Goal: Information Seeking & Learning: Learn about a topic

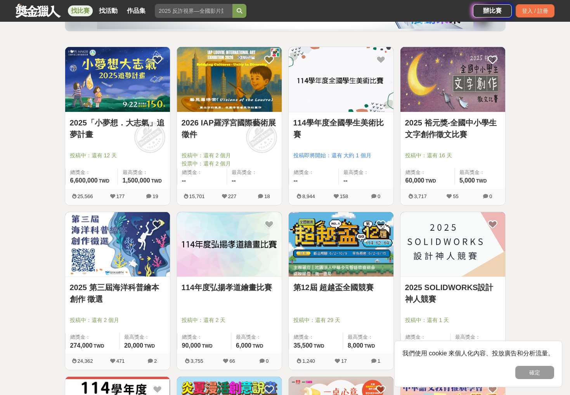
scroll to position [125, 0]
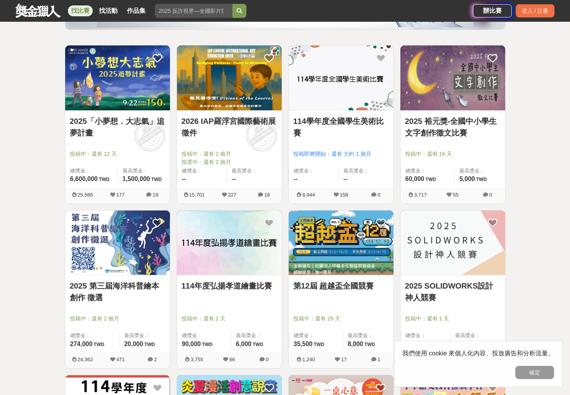
click at [357, 266] on img at bounding box center [341, 242] width 105 height 65
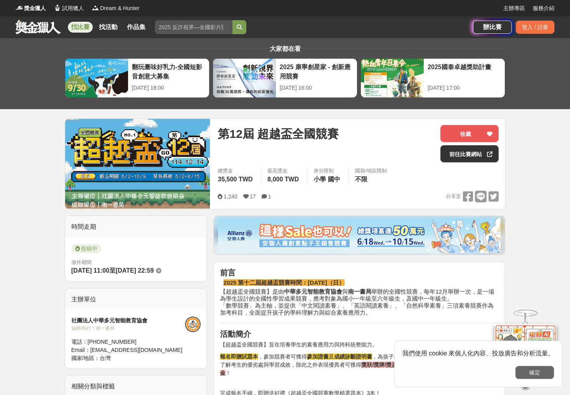
click at [543, 375] on button "確定" at bounding box center [534, 371] width 39 height 13
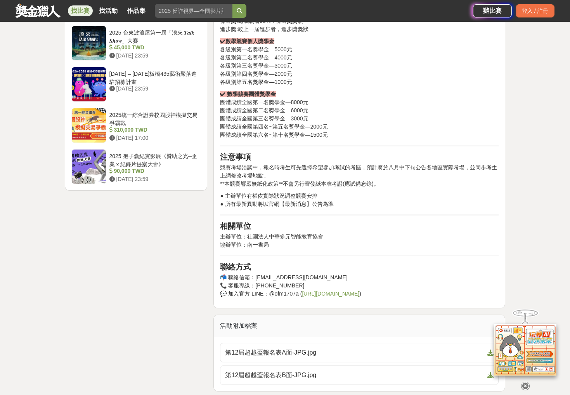
scroll to position [1132, 0]
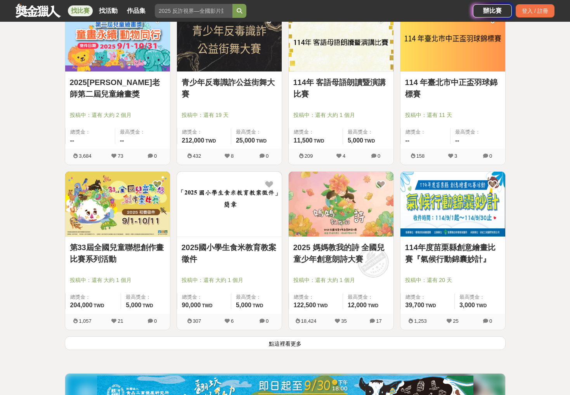
scroll to position [824, 0]
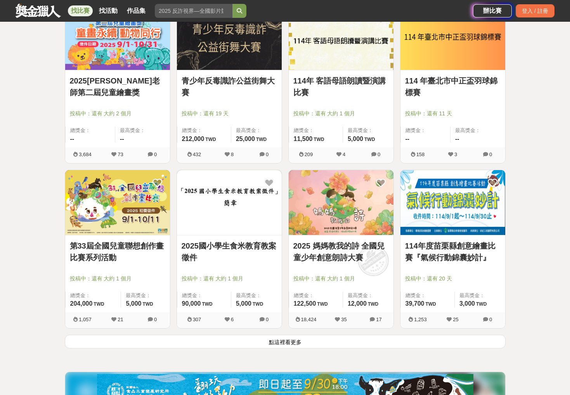
click at [324, 187] on img at bounding box center [341, 202] width 105 height 65
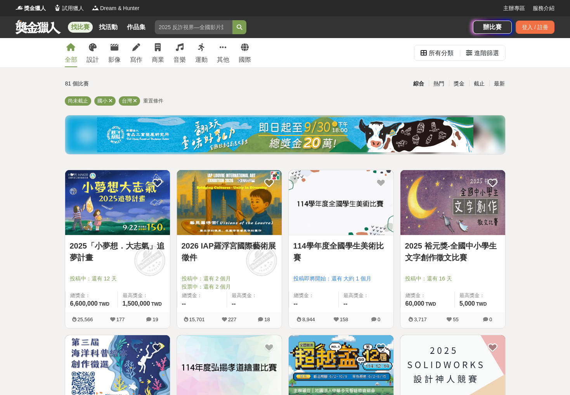
scroll to position [824, 0]
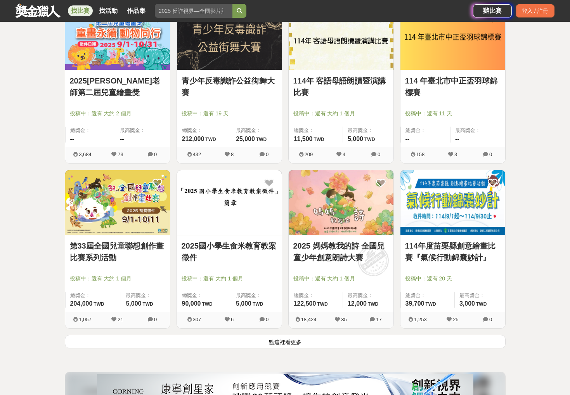
click at [339, 244] on link "2025 媽媽教我的詩 全國兒童少年創意朗詩大賽" at bounding box center [340, 251] width 95 height 23
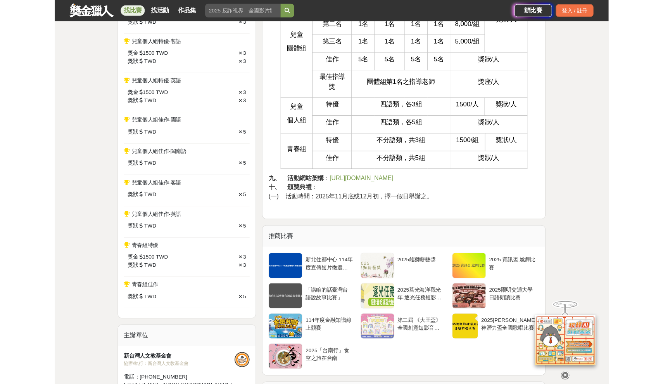
scroll to position [956, 0]
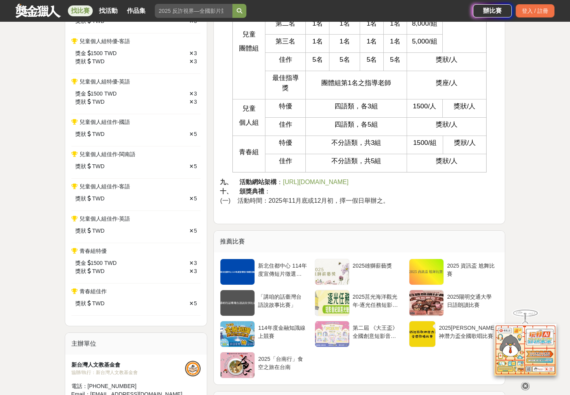
click at [317, 178] on span "http://readapoem.com.tw/" at bounding box center [316, 181] width 66 height 7
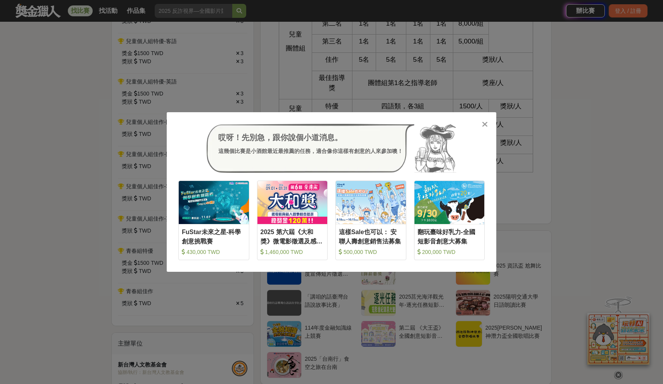
click at [260, 109] on div "哎呀！先別急，跟你說個小道消息。 這幾個比賽是小酒館最近最推薦的任務，適合像你這樣有創意的人來參加噢！ 收藏 FuStar未來之星-科學創意挑戰賽 430,0…" at bounding box center [331, 192] width 663 height 384
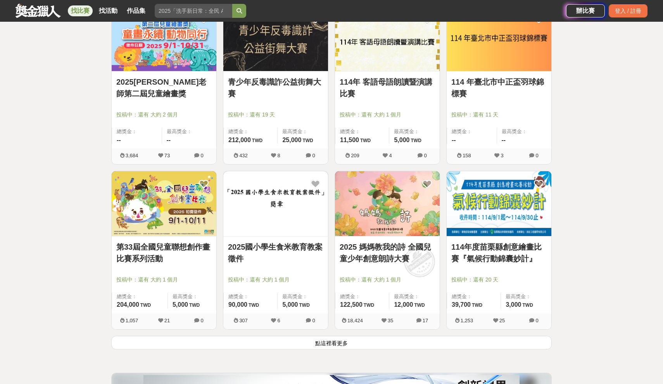
scroll to position [822, 0]
click at [407, 239] on div "2025 媽媽教我的詩 全國兒童少年創意朗詩大賽 投稿中：還有 大約 1 個月 總獎金： 122,500 122,500 TWD 最高獎金： 12,000 T…" at bounding box center [387, 275] width 105 height 77
click at [396, 257] on link "2025 媽媽教我的詩 全國兒童少年創意朗詩大賽" at bounding box center [387, 252] width 95 height 23
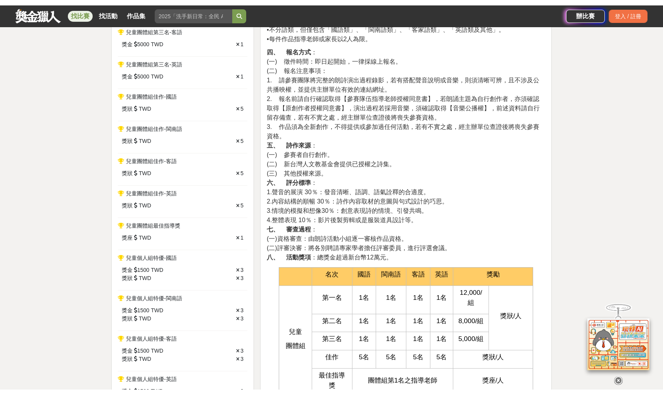
scroll to position [665, 0]
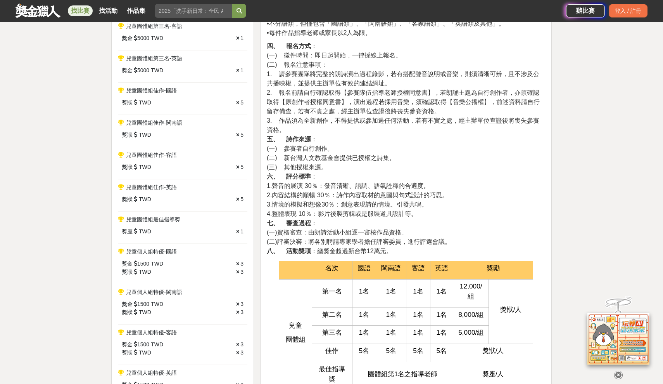
drag, startPoint x: 293, startPoint y: 151, endPoint x: 396, endPoint y: 149, distance: 103.2
click at [396, 154] on span "(二) 新台灣人文教基金會提供已授權之詩集。" at bounding box center [331, 157] width 129 height 7
copy span "新台灣人文教基金會提供已授權之詩集"
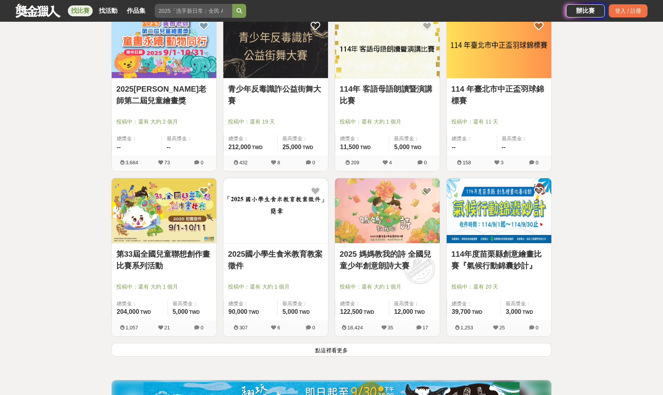
scroll to position [819, 0]
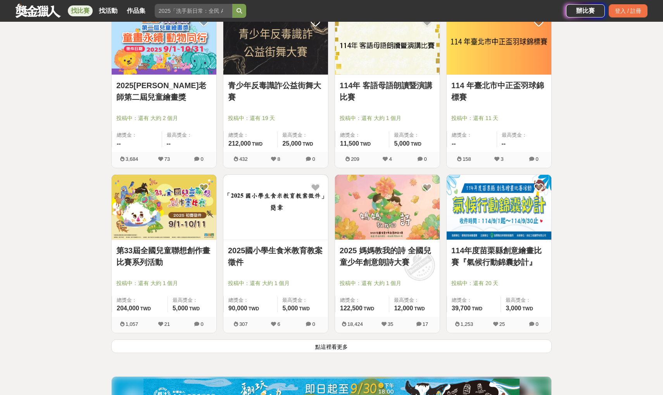
click at [309, 237] on img at bounding box center [275, 207] width 105 height 65
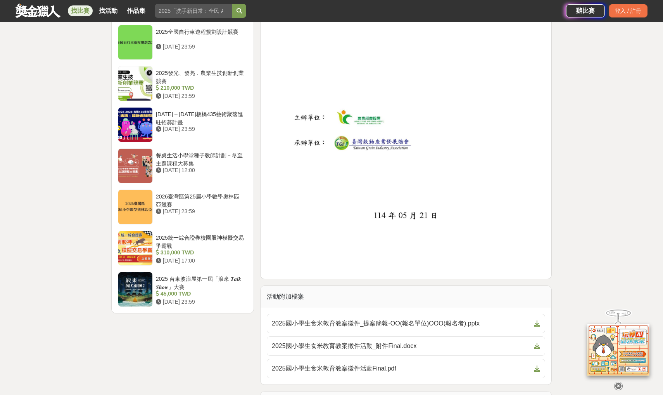
scroll to position [844, 0]
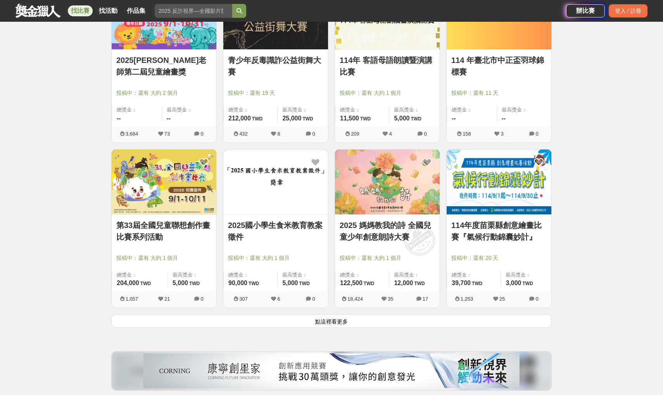
scroll to position [819, 0]
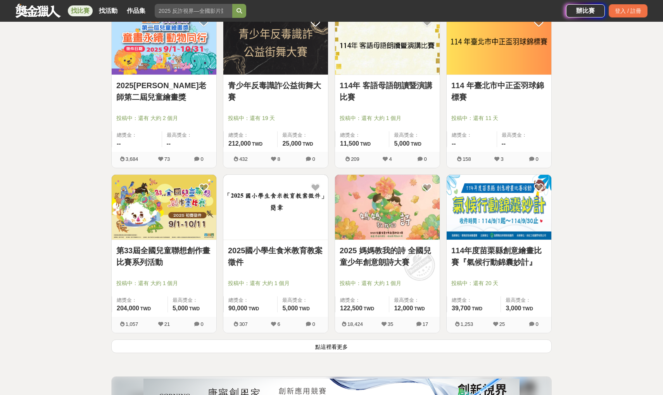
click at [323, 346] on button "點這裡看更多" at bounding box center [331, 346] width 441 height 14
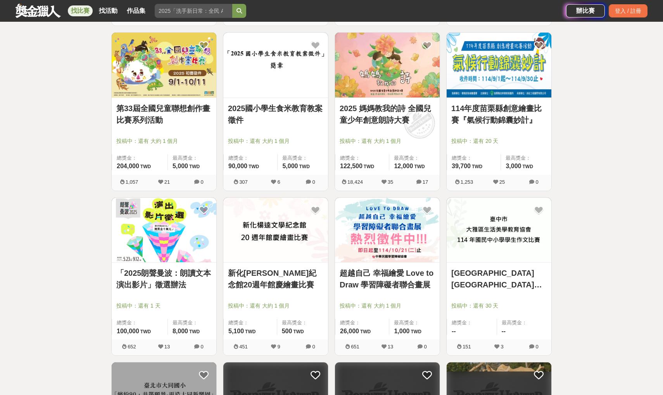
scroll to position [962, 0]
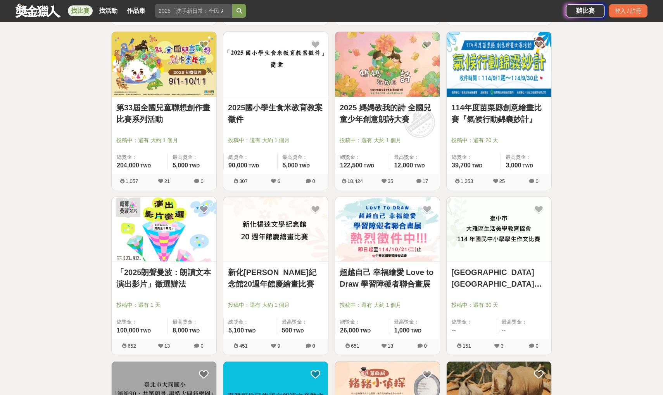
click at [178, 239] on img at bounding box center [164, 229] width 105 height 65
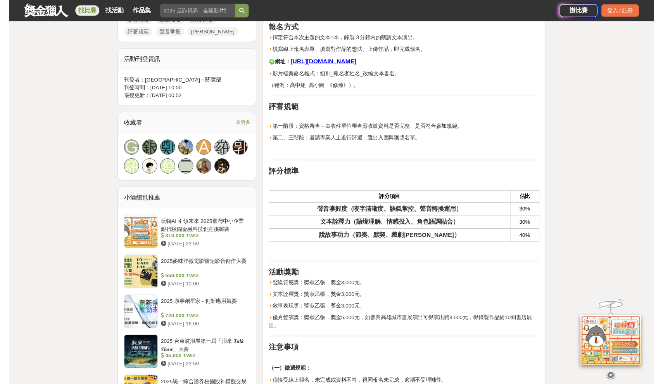
scroll to position [445, 0]
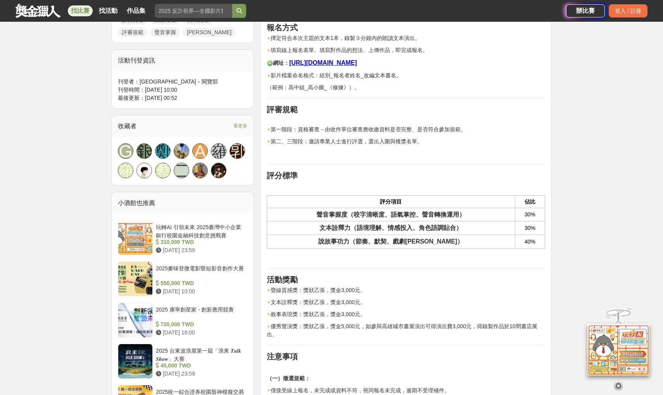
click at [357, 61] on u "https://forms.gle/FzXWjw77tHciGEDC9" at bounding box center [323, 62] width 68 height 7
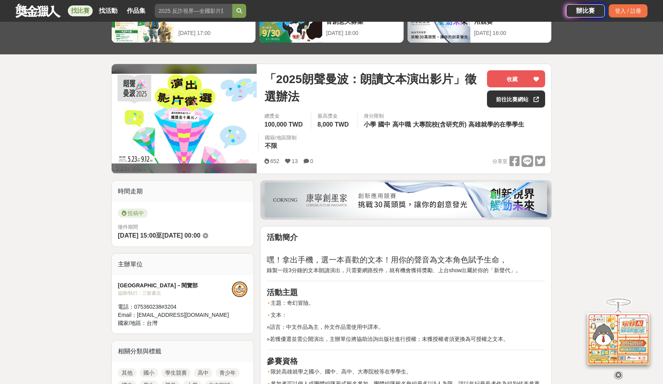
scroll to position [55, 0]
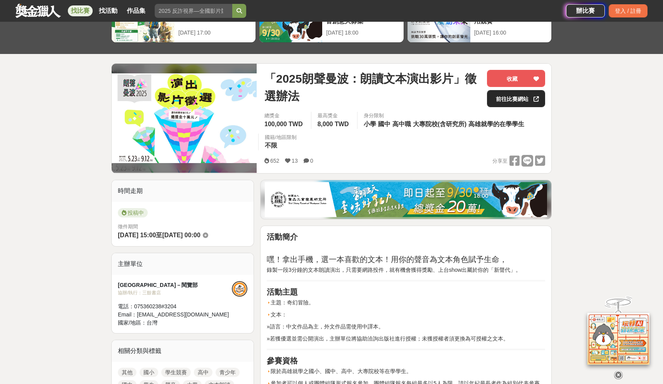
click at [522, 104] on link "前往比賽網站" at bounding box center [516, 98] width 58 height 17
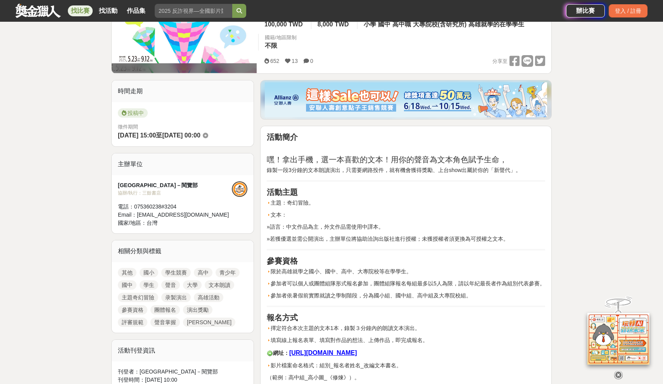
scroll to position [156, 0]
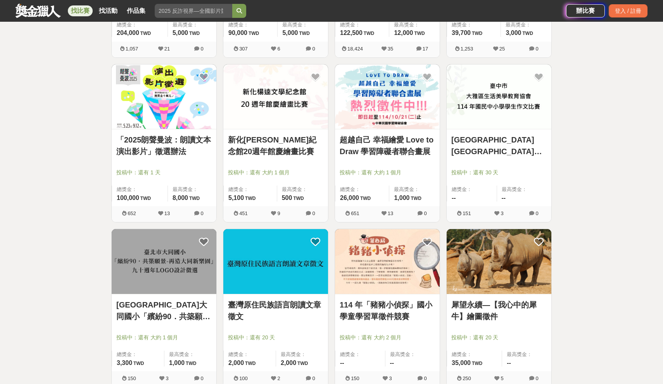
scroll to position [1095, 0]
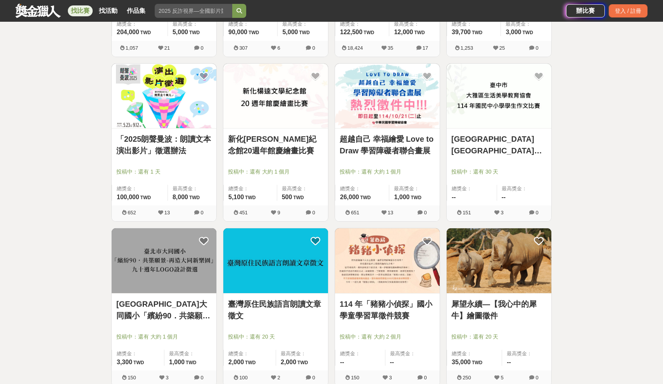
click at [387, 265] on img at bounding box center [387, 260] width 105 height 65
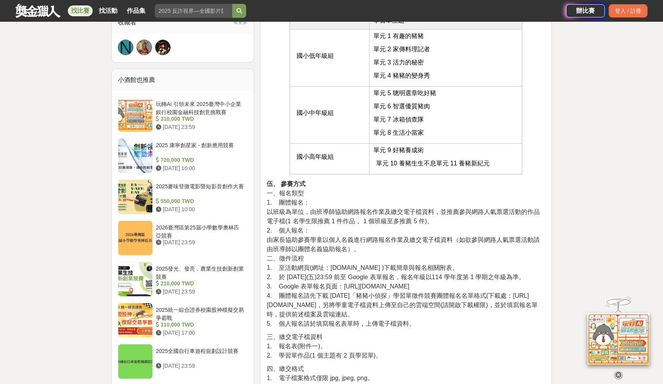
scroll to position [528, 0]
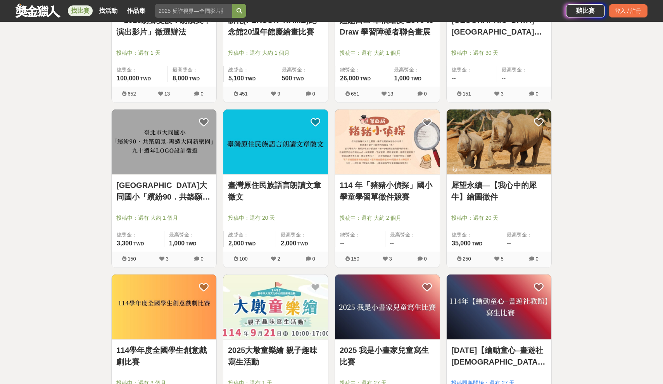
scroll to position [1271, 0]
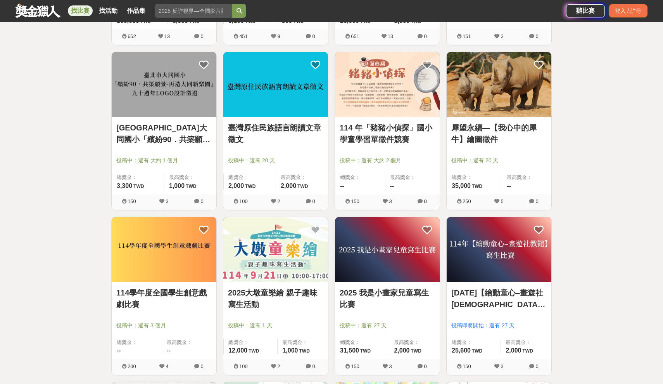
click at [510, 112] on img at bounding box center [499, 84] width 105 height 65
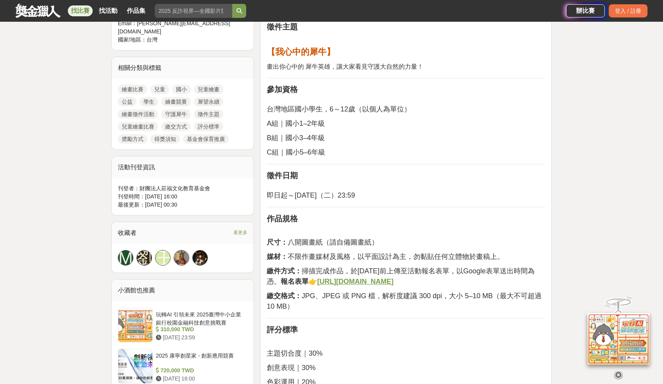
scroll to position [291, 0]
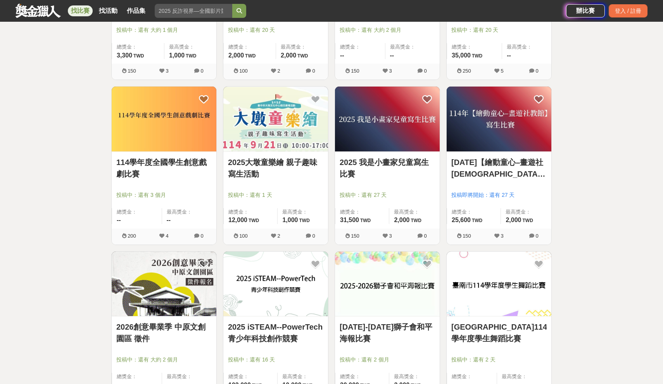
scroll to position [1402, 0]
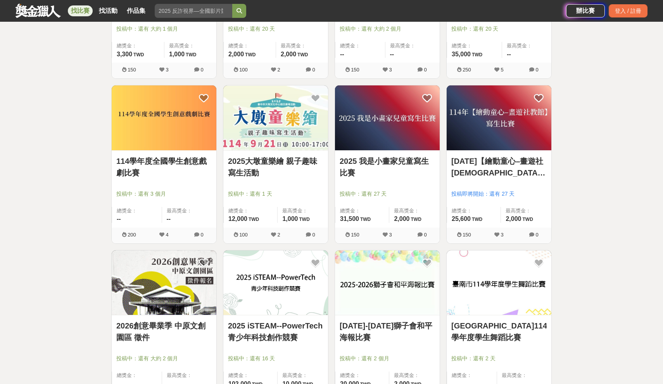
click at [185, 143] on img at bounding box center [164, 117] width 105 height 65
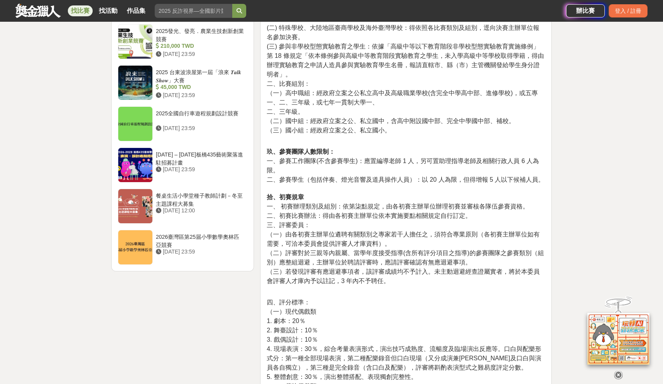
scroll to position [836, 0]
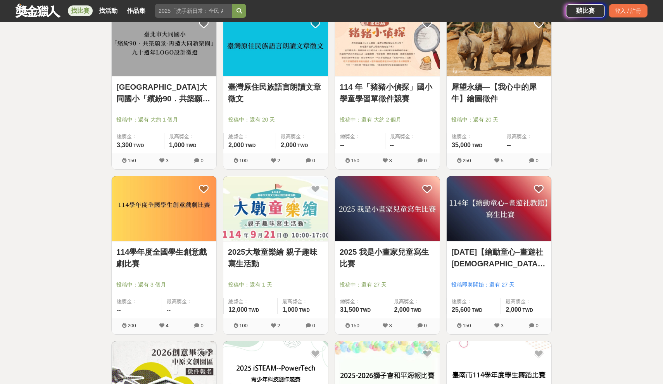
scroll to position [1309, 0]
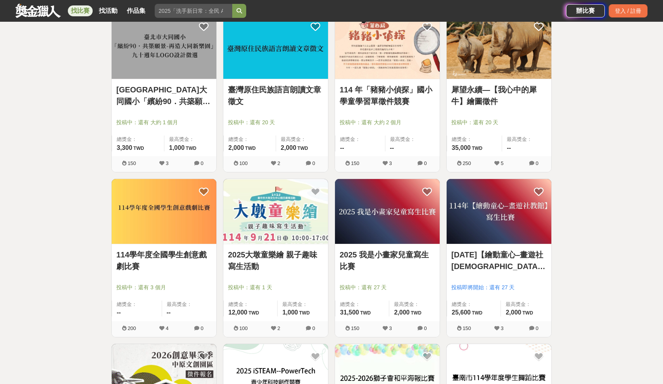
click at [401, 62] on img at bounding box center [387, 46] width 105 height 65
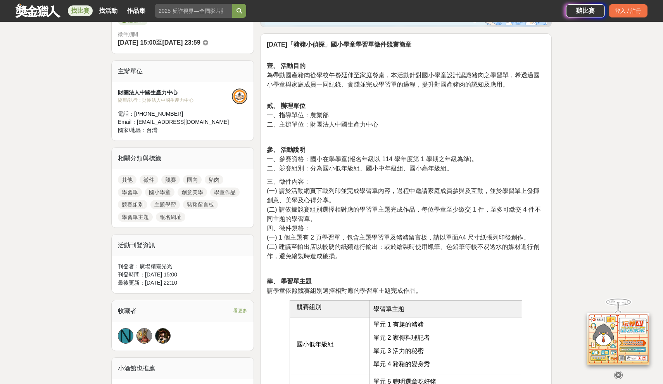
scroll to position [235, 0]
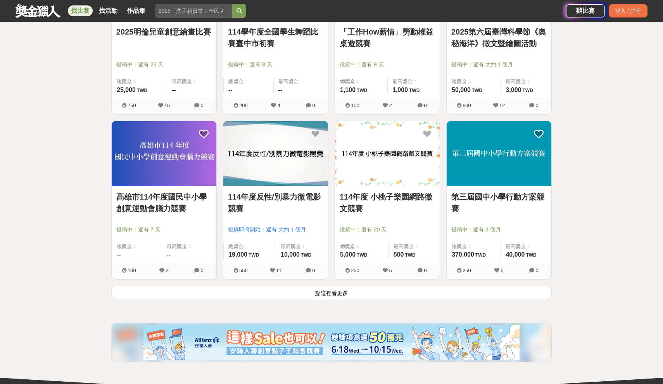
scroll to position [1862, 0]
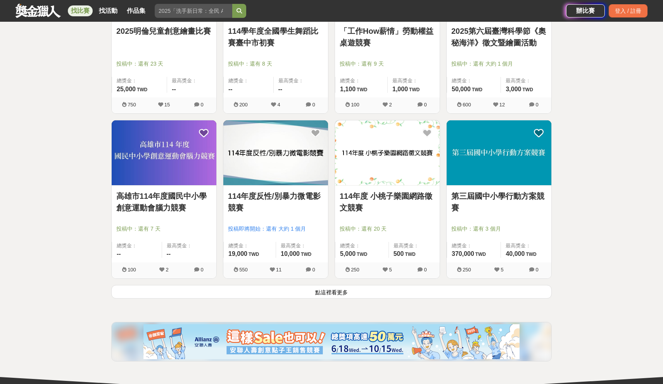
click at [167, 149] on img at bounding box center [164, 152] width 105 height 65
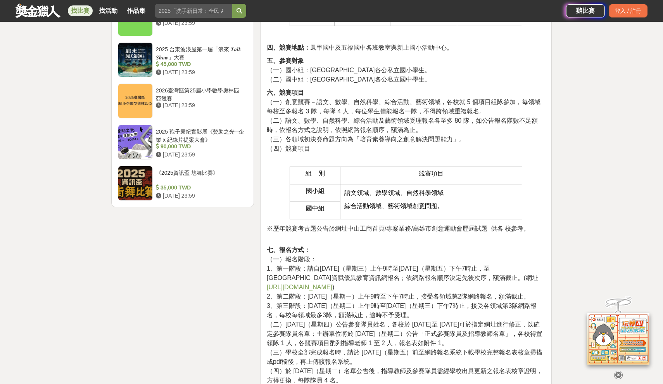
scroll to position [893, 0]
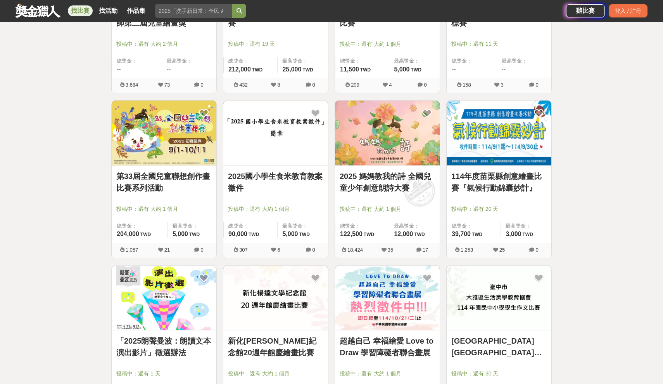
scroll to position [1862, 0]
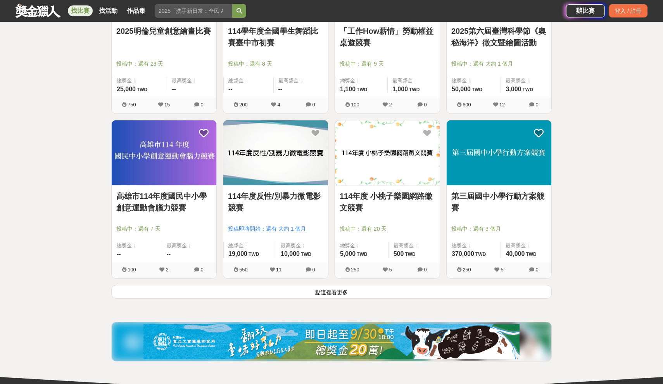
click at [343, 294] on button "點這裡看更多" at bounding box center [331, 292] width 441 height 14
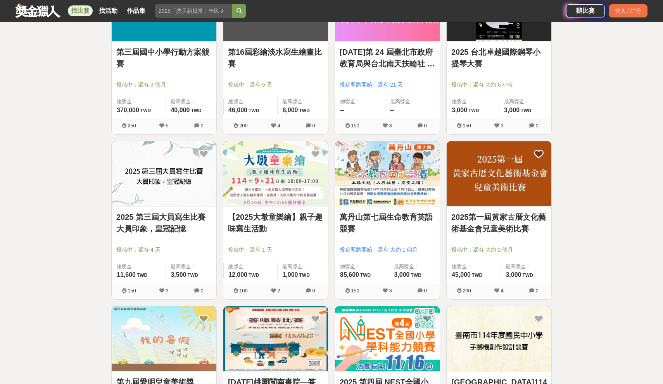
scroll to position [2169, 0]
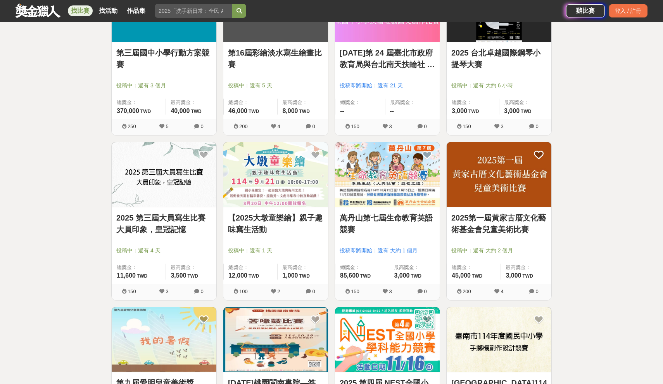
click at [388, 180] on img at bounding box center [387, 174] width 105 height 65
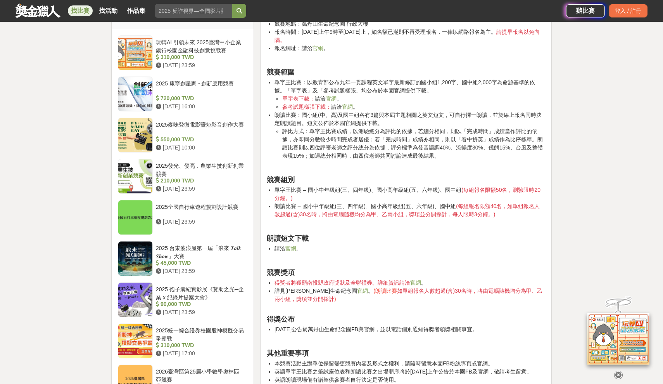
scroll to position [621, 0]
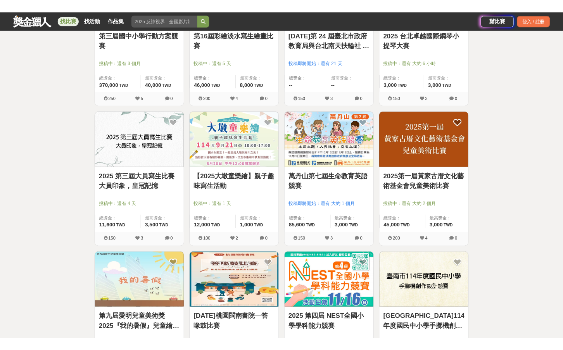
scroll to position [2196, 0]
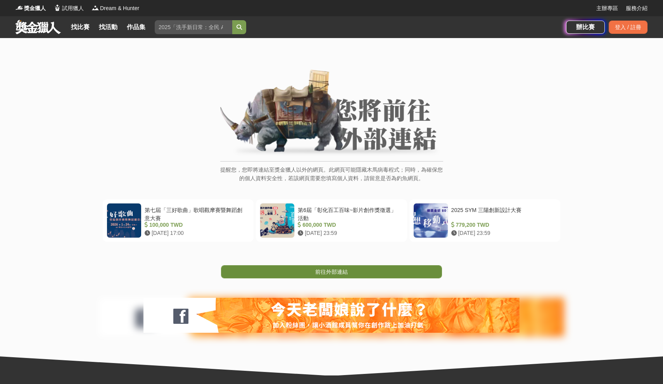
click at [328, 275] on link "前往外部連結" at bounding box center [331, 271] width 221 height 13
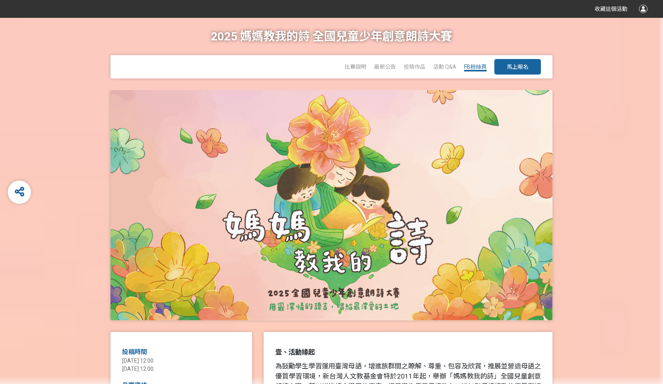
click at [476, 66] on span "FB粉絲頁" at bounding box center [475, 67] width 23 height 6
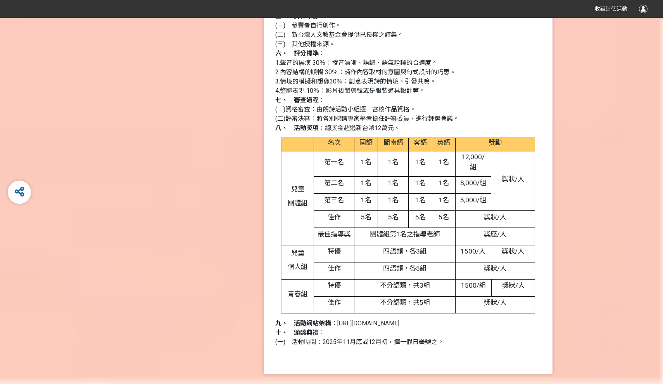
scroll to position [892, 0]
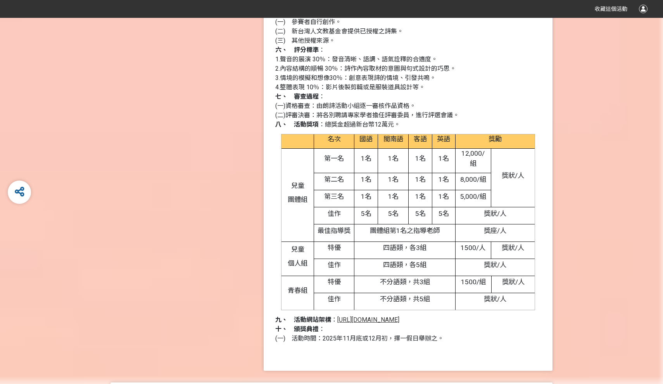
click at [347, 316] on span "http://readapoem.com.tw/" at bounding box center [369, 319] width 62 height 7
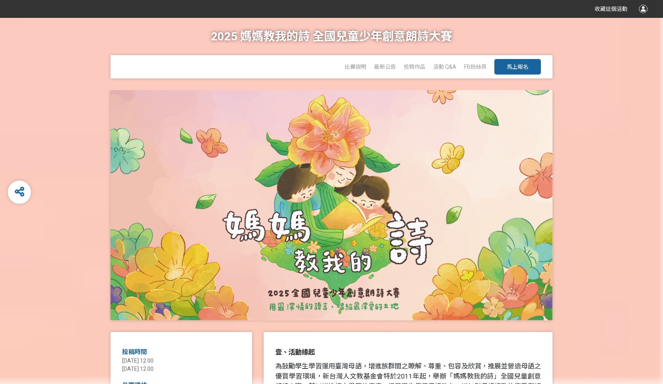
scroll to position [0, 0]
click at [421, 64] on span "投稿作品" at bounding box center [415, 67] width 22 height 6
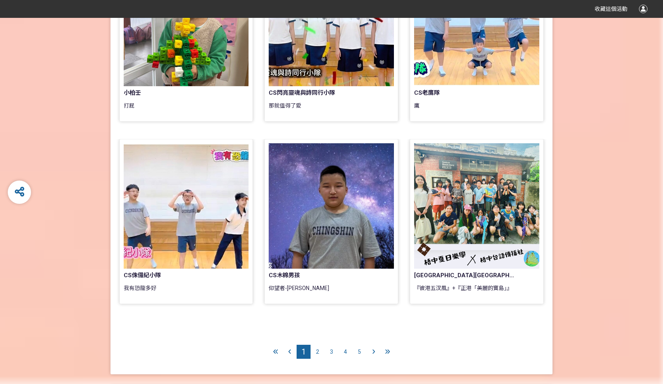
scroll to position [587, 0]
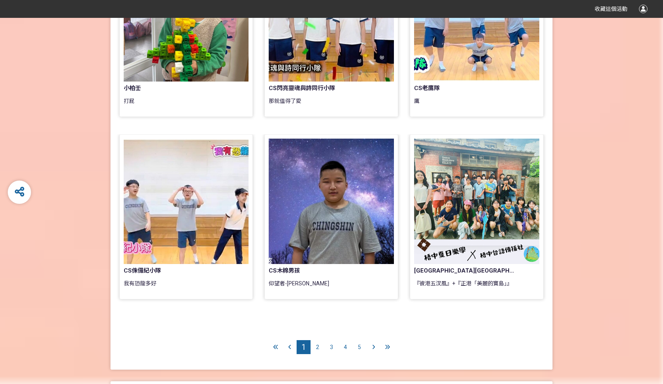
click at [318, 345] on span "2" at bounding box center [317, 347] width 3 height 6
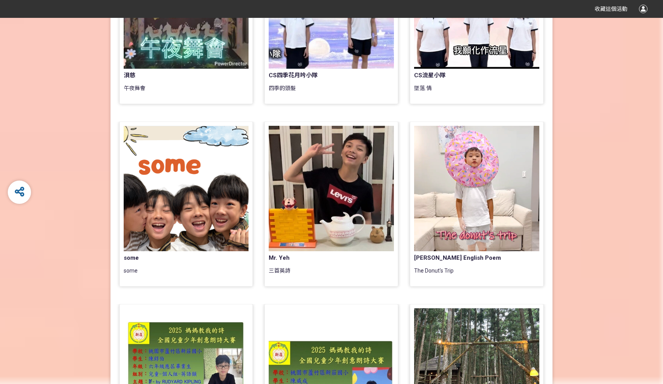
scroll to position [241, 0]
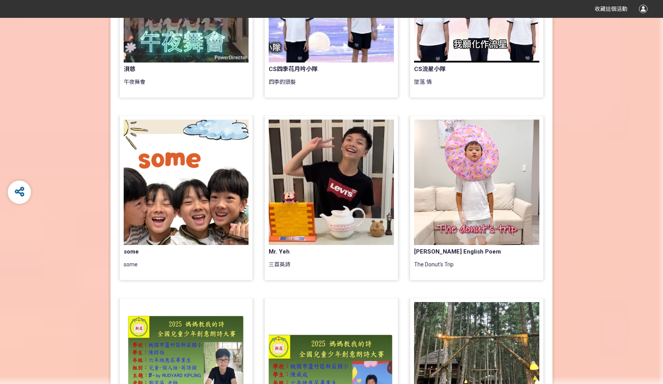
click at [470, 223] on div at bounding box center [476, 181] width 125 height 125
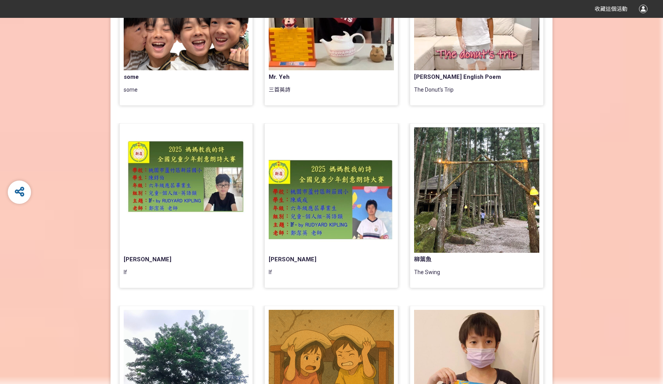
scroll to position [417, 0]
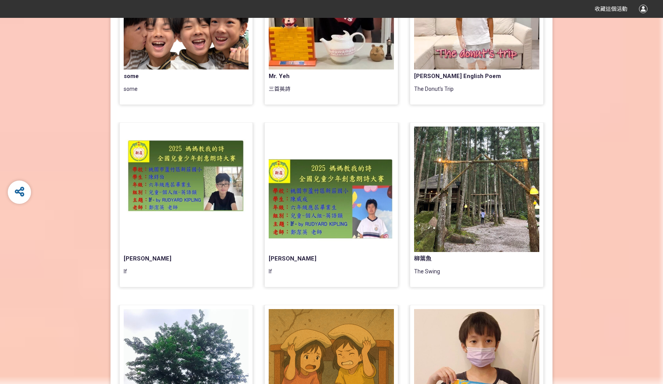
click at [213, 190] on div at bounding box center [186, 188] width 125 height 125
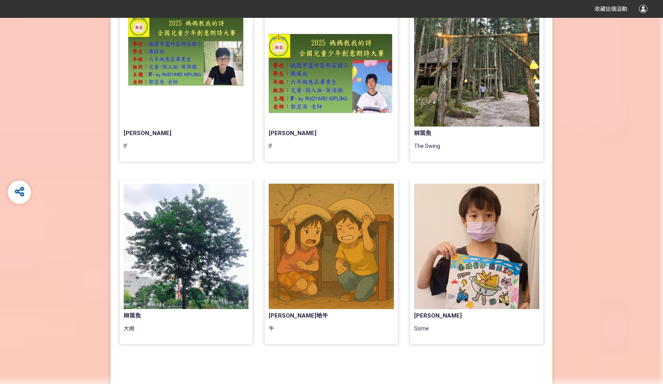
scroll to position [543, 0]
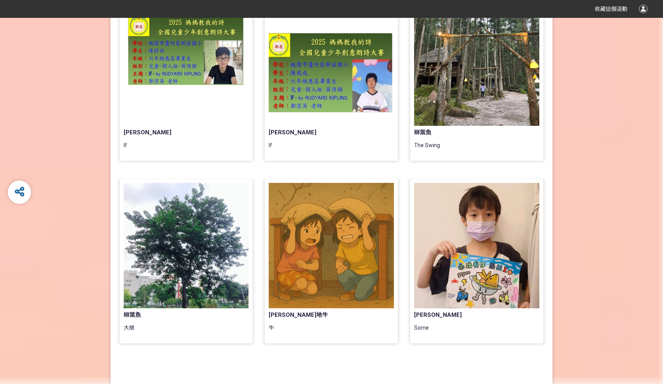
click at [326, 104] on div at bounding box center [331, 62] width 125 height 125
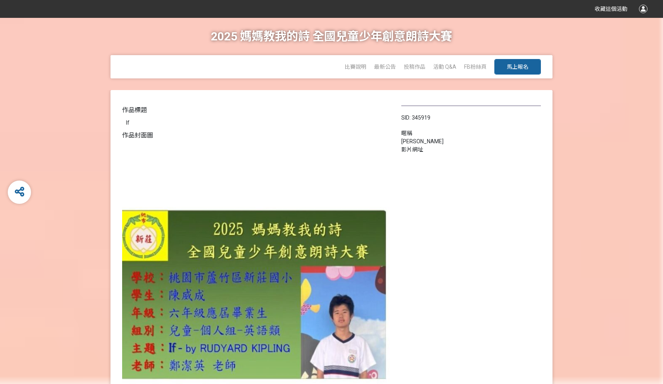
scroll to position [22, 0]
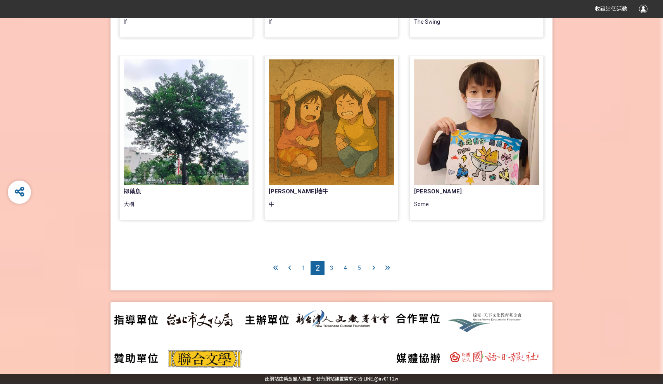
scroll to position [666, 0]
click at [331, 267] on span "3" at bounding box center [331, 268] width 3 height 6
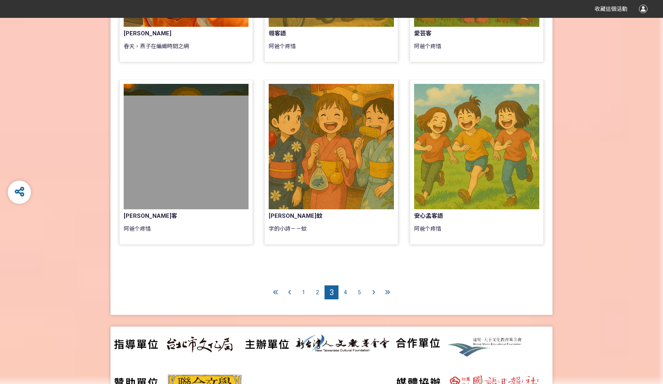
scroll to position [642, 0]
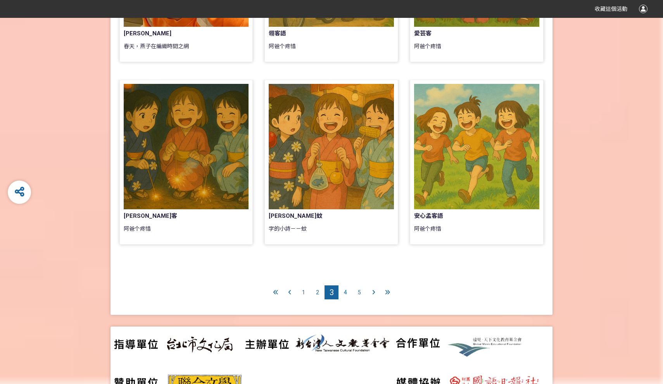
click at [358, 235] on div "字的小詩－－蚊" at bounding box center [331, 233] width 125 height 16
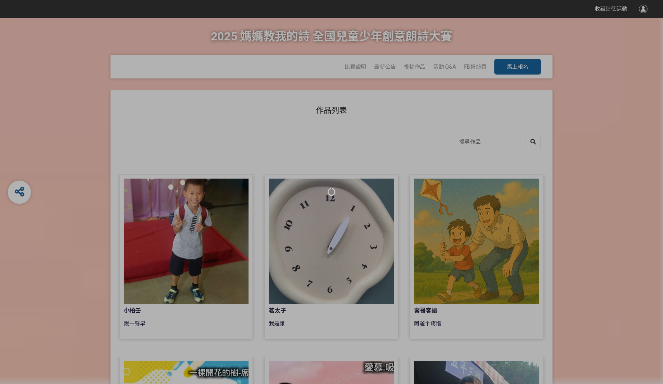
scroll to position [642, 0]
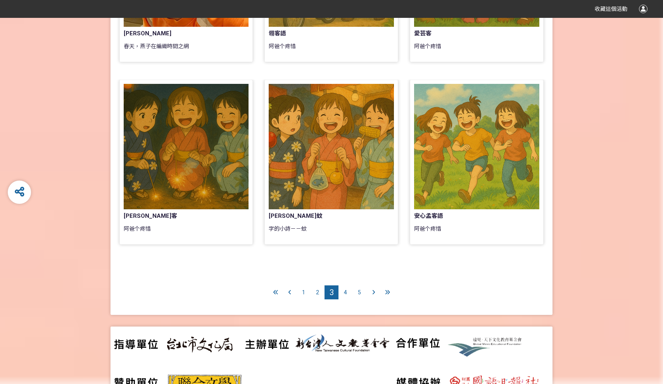
click at [361, 293] on span "5" at bounding box center [359, 292] width 3 height 6
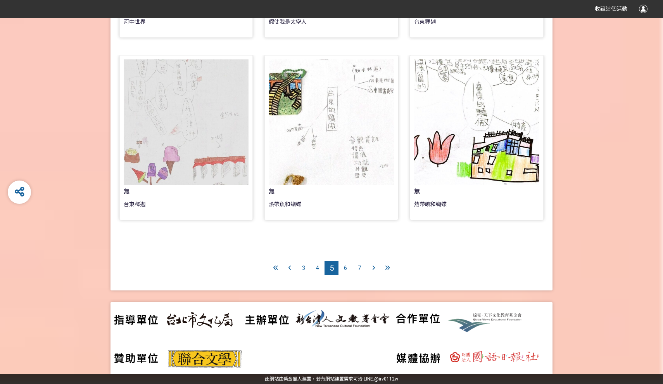
scroll to position [666, 0]
click at [303, 267] on span "3" at bounding box center [303, 268] width 3 height 6
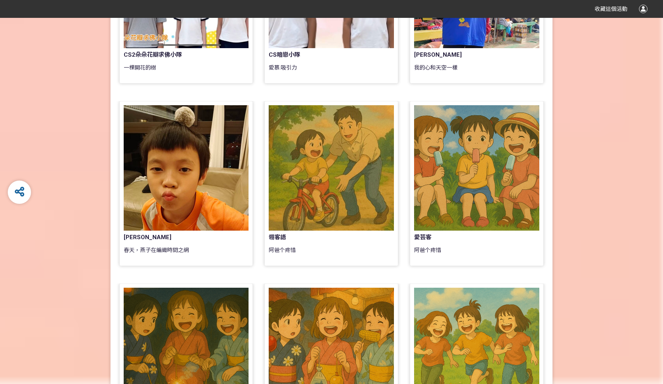
scroll to position [439, 0]
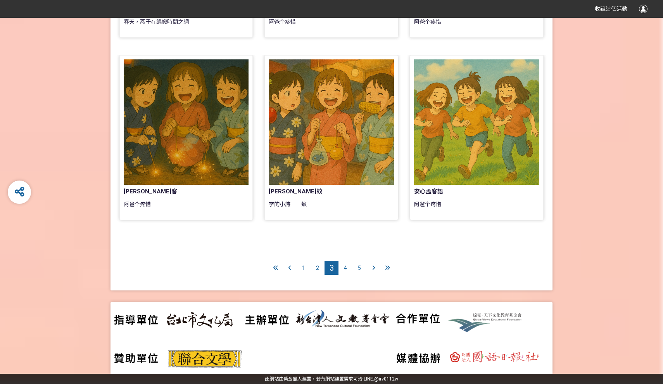
click at [303, 268] on span "1" at bounding box center [303, 268] width 3 height 6
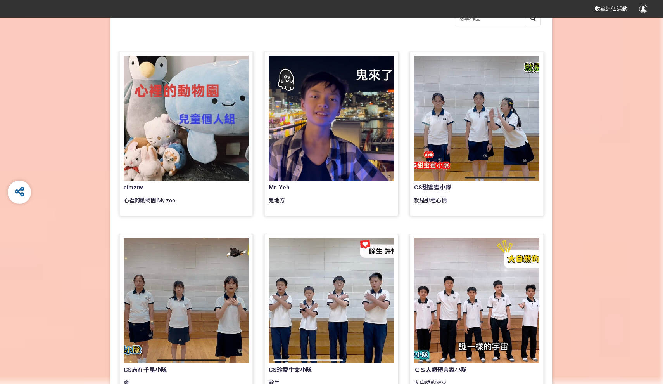
scroll to position [124, 0]
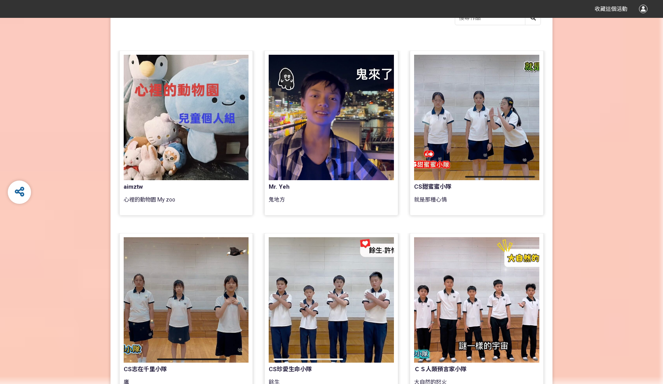
click at [445, 158] on div at bounding box center [476, 117] width 125 height 125
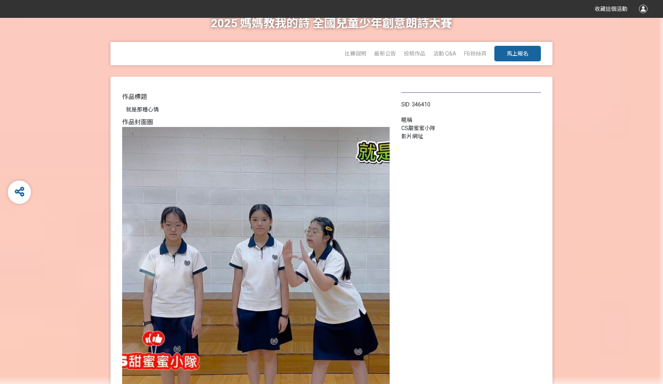
scroll to position [16, 0]
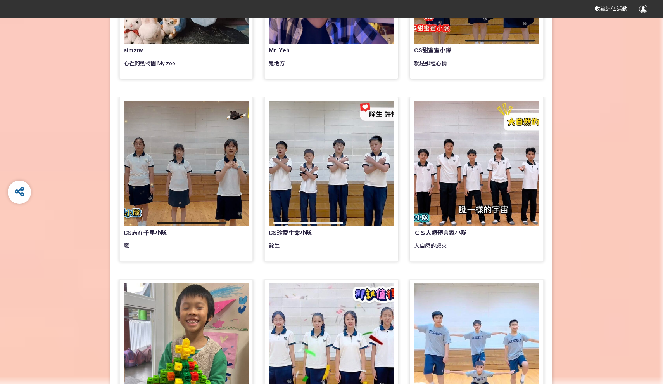
scroll to position [395, 0]
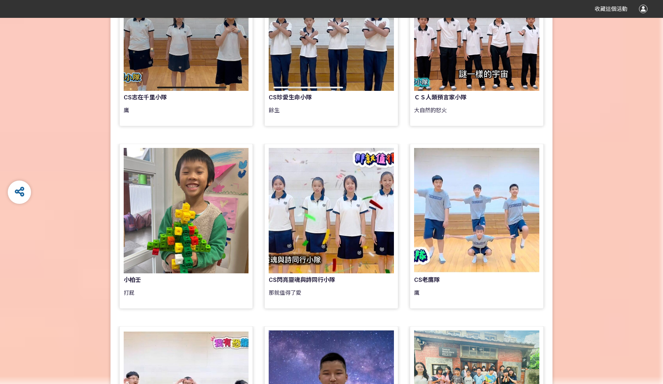
click at [176, 214] on div at bounding box center [186, 210] width 125 height 125
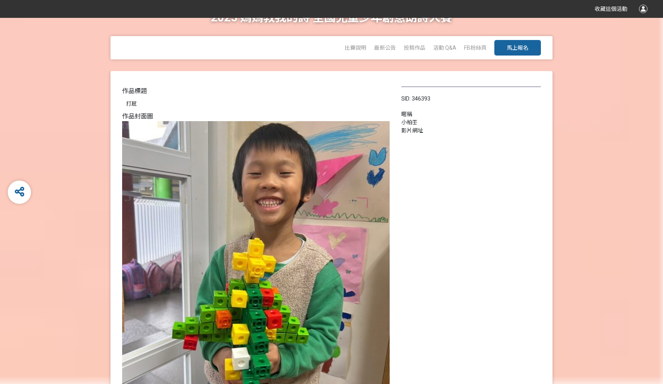
scroll to position [20, 0]
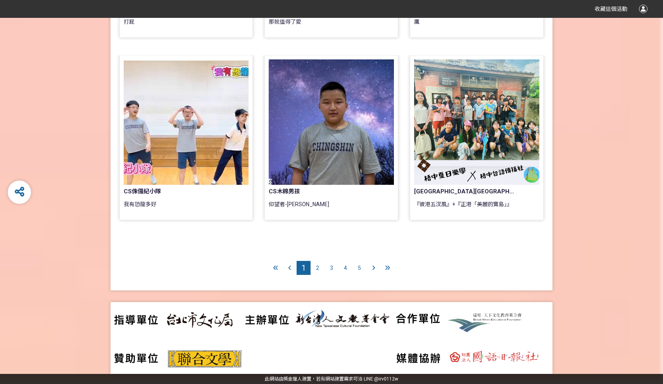
scroll to position [666, 0]
click at [315, 268] on div "2" at bounding box center [318, 268] width 14 height 14
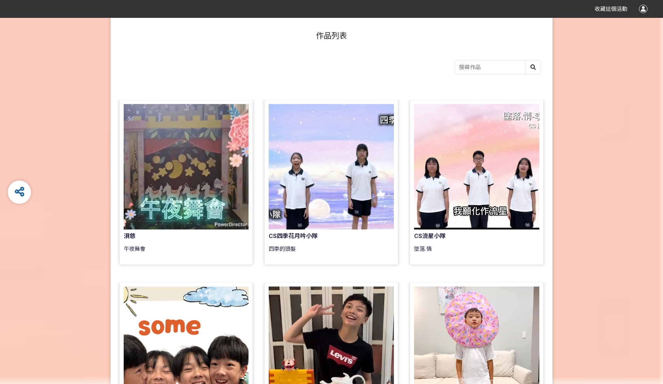
scroll to position [76, 0]
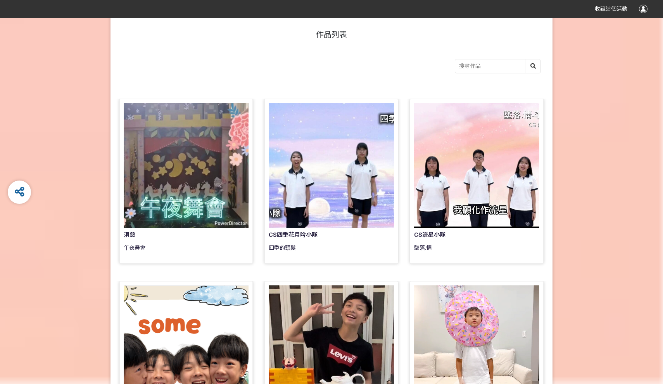
click at [204, 197] on div at bounding box center [186, 165] width 125 height 125
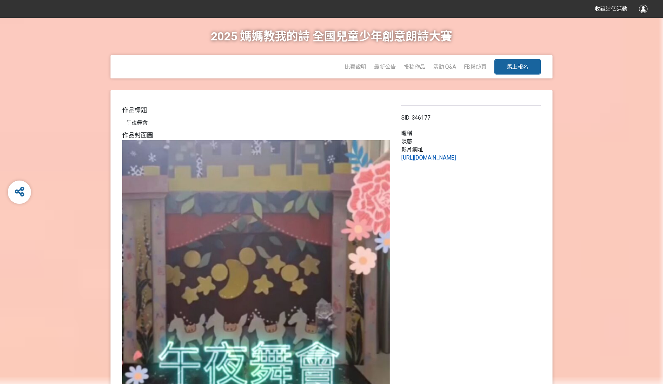
click at [421, 158] on link "https://www.facebook.com/share/v/16HmQK2nPD/" at bounding box center [429, 157] width 55 height 6
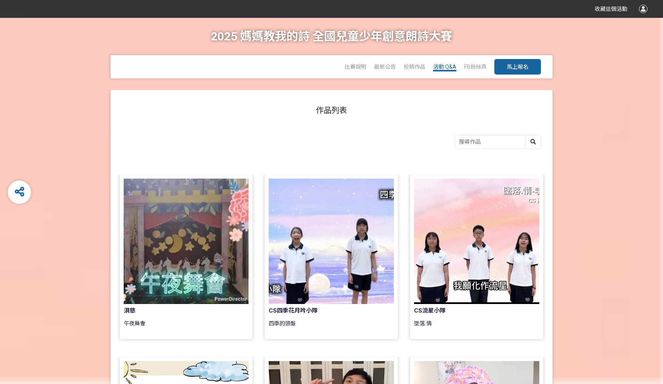
click at [450, 67] on span "活動 Q&A" at bounding box center [444, 67] width 23 height 6
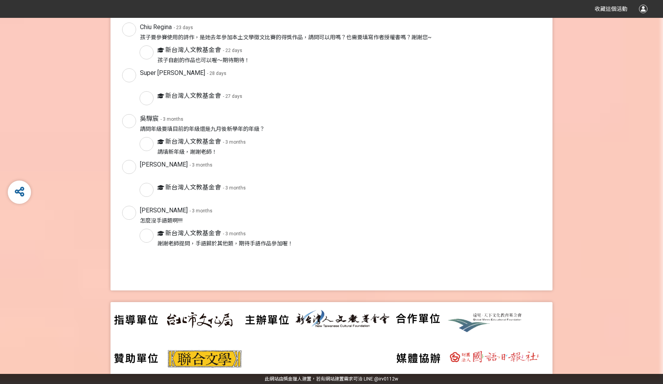
scroll to position [587, 0]
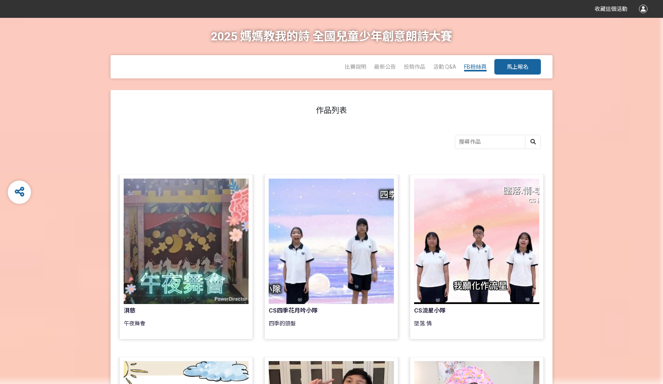
click at [475, 68] on span "FB粉絲頁" at bounding box center [475, 67] width 23 height 6
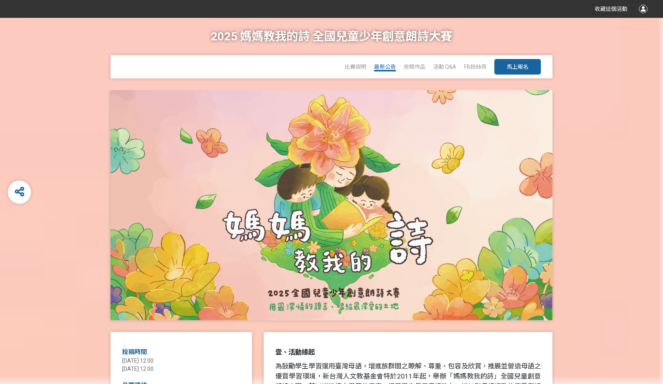
click at [384, 67] on span "最新公告" at bounding box center [385, 67] width 22 height 6
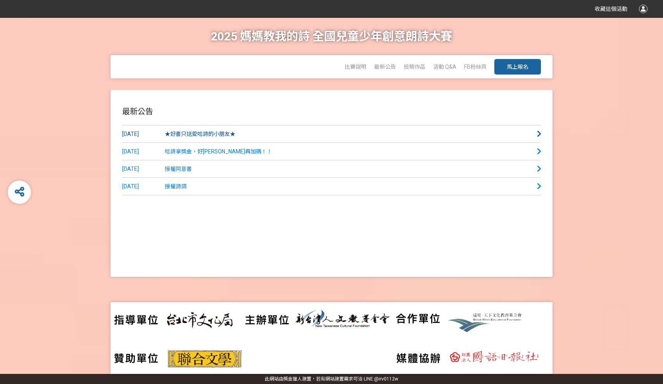
click at [287, 135] on link "2025-05-22 ★好書只送愛唸詩的小朋友★" at bounding box center [331, 133] width 419 height 17
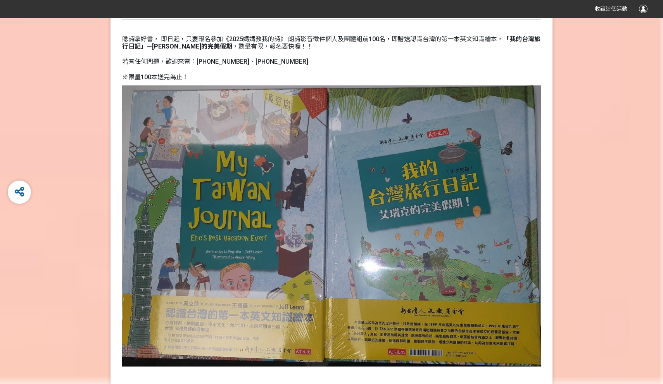
scroll to position [50, 0]
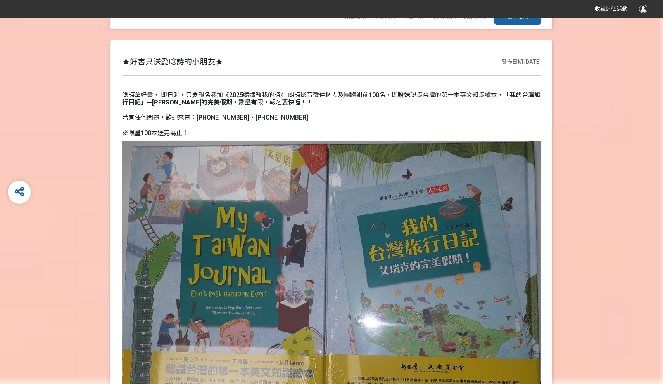
click at [61, 279] on div "★好書只送愛唸詩的小朋友★ 發佈日期 2025-05-22 唸詩拿好書， 即日起，只要報名參加《2025媽媽教我的詩》 朗詩影音徵件個人及團體組前100名，即…" at bounding box center [331, 264] width 663 height 449
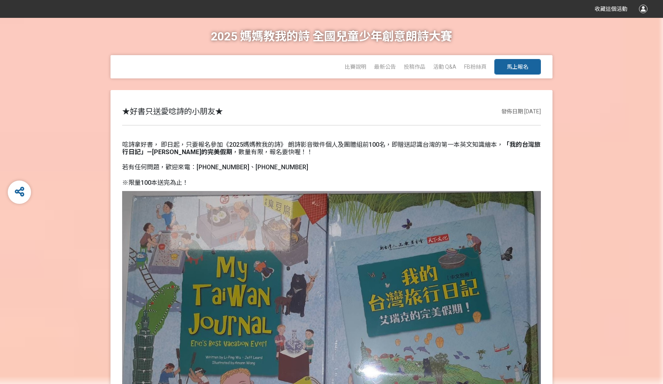
scroll to position [-12, 0]
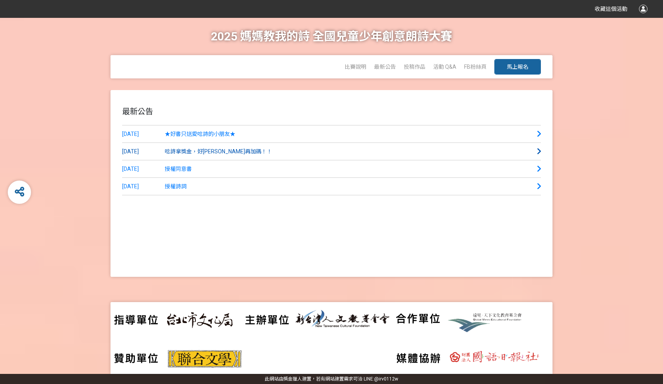
click at [199, 152] on span "唸詩拿獎金，好康再加碼！！" at bounding box center [218, 151] width 107 height 6
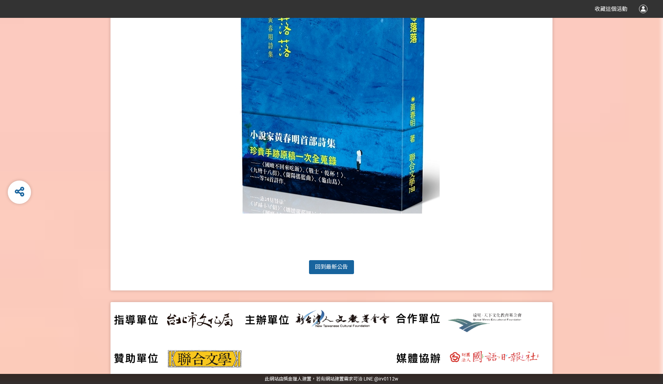
scroll to position [251, 0]
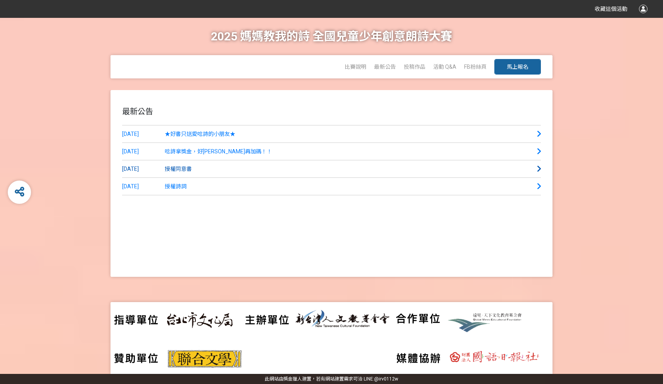
click at [179, 175] on link "2025-05-20 授權同意書" at bounding box center [331, 168] width 419 height 17
click at [178, 189] on span "授權詩詞" at bounding box center [176, 186] width 22 height 6
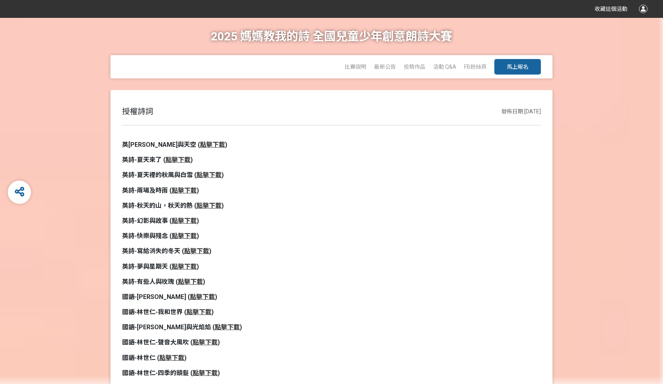
click at [196, 251] on strong "點擊下載" at bounding box center [196, 250] width 25 height 7
click at [214, 172] on strong "點擊下載" at bounding box center [209, 174] width 25 height 7
click at [200, 146] on strong "點擊下載" at bounding box center [212, 144] width 25 height 7
click at [189, 282] on strong "點擊下載" at bounding box center [190, 281] width 25 height 7
click at [213, 204] on strong "點擊下載" at bounding box center [209, 205] width 25 height 7
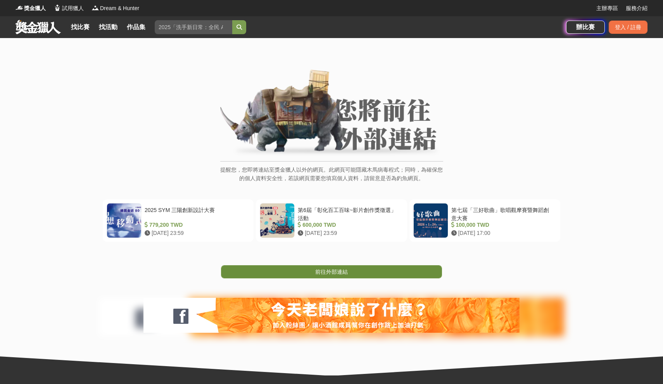
click at [331, 271] on span "前往外部連結" at bounding box center [331, 271] width 33 height 6
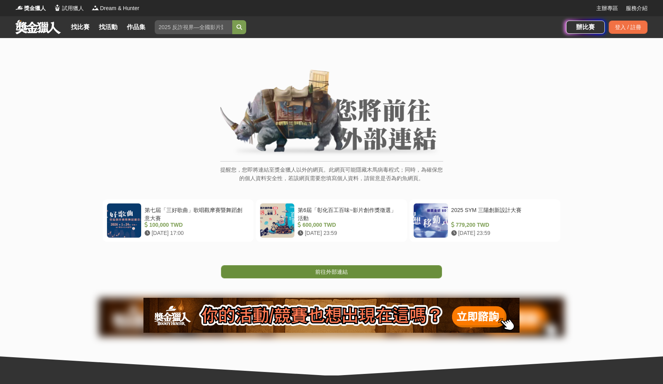
click at [346, 269] on span "前往外部連結" at bounding box center [331, 271] width 33 height 6
